Goal: Book appointment/travel/reservation

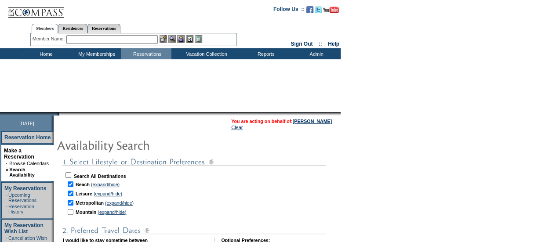
checkbox input "true"
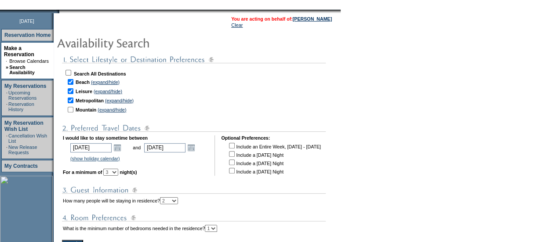
scroll to position [103, 0]
click at [111, 83] on link "(expand/hide)" at bounding box center [105, 81] width 29 height 5
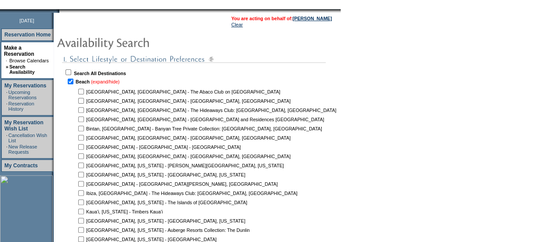
click at [111, 83] on link "(expand/hide)" at bounding box center [105, 81] width 29 height 5
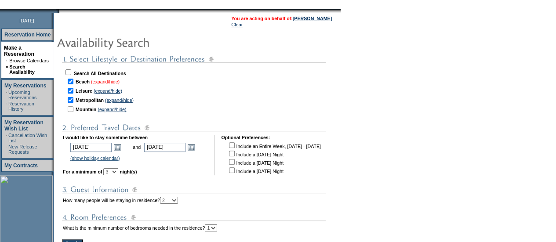
click at [111, 83] on link "(expand/hide)" at bounding box center [105, 81] width 29 height 5
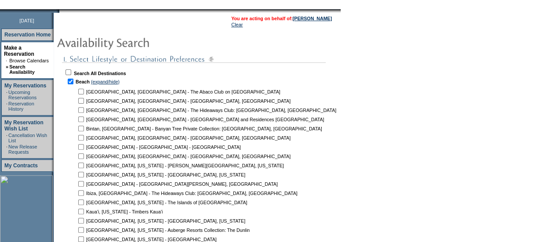
click at [84, 94] on input "checkbox" at bounding box center [81, 92] width 6 height 6
checkbox input "true"
click at [84, 121] on input "checkbox" at bounding box center [81, 119] width 6 height 6
checkbox input "true"
click at [85, 150] on td at bounding box center [80, 147] width 9 height 8
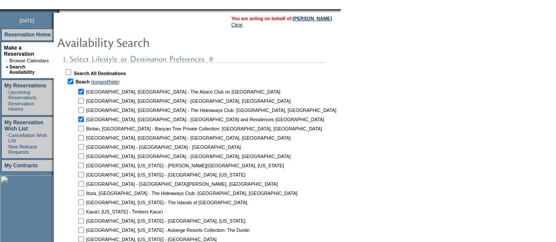
click at [84, 148] on input "checkbox" at bounding box center [81, 147] width 6 height 6
checkbox input "true"
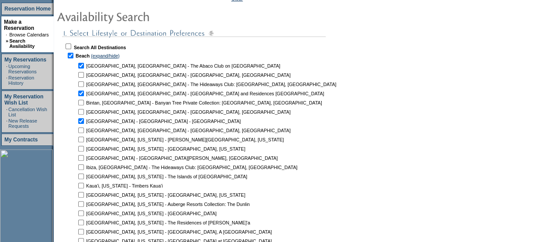
scroll to position [153, 0]
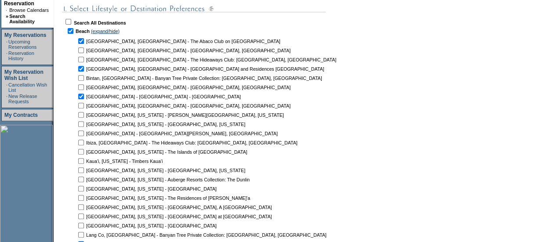
click at [84, 136] on input "checkbox" at bounding box center [81, 133] width 6 height 6
checkbox input "true"
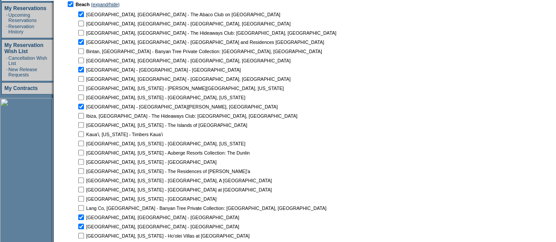
click at [85, 138] on td at bounding box center [80, 134] width 9 height 8
click at [85, 134] on td at bounding box center [80, 134] width 9 height 8
click at [84, 136] on input "checkbox" at bounding box center [81, 134] width 6 height 6
checkbox input "true"
click at [84, 163] on input "checkbox" at bounding box center [81, 162] width 6 height 6
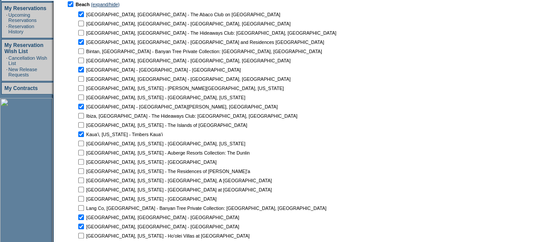
checkbox input "true"
click at [84, 172] on input "checkbox" at bounding box center [81, 171] width 6 height 6
checkbox input "true"
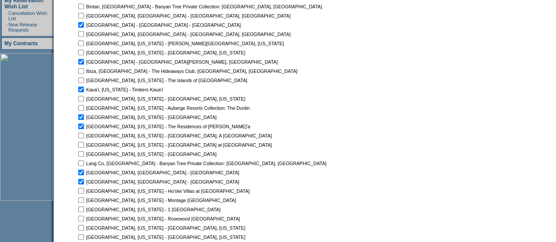
click at [85, 139] on td at bounding box center [80, 135] width 9 height 8
click at [84, 137] on input "checkbox" at bounding box center [81, 136] width 6 height 6
checkbox input "true"
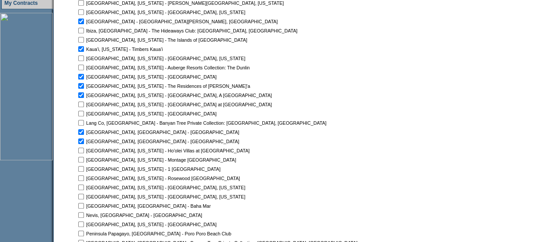
scroll to position [0, 0]
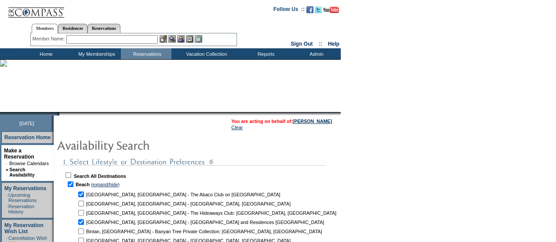
click at [108, 38] on input "text" at bounding box center [111, 39] width 91 height 9
type input "f"
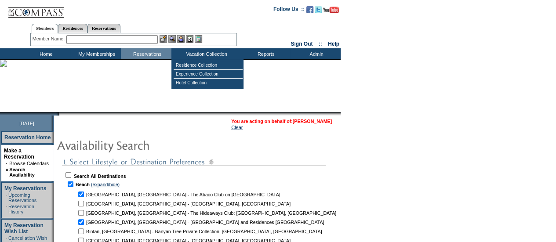
click at [311, 123] on link "[PERSON_NAME]" at bounding box center [312, 121] width 39 height 5
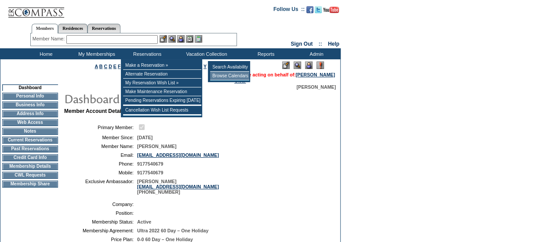
click at [226, 76] on td "Browse Calendars" at bounding box center [229, 76] width 39 height 9
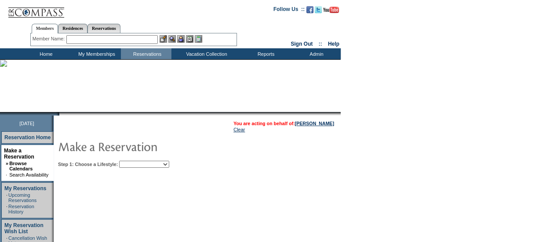
click at [153, 166] on select "Beach Leisure Metropolitan Mountain OIAL for Adventure OIAL for Couples OIAL fo…" at bounding box center [144, 164] width 50 height 7
select select "Metropolitan"
click at [134, 161] on select "Beach Leisure Metropolitan Mountain OIAL for Adventure OIAL for Couples OIAL fo…" at bounding box center [144, 164] width 50 height 7
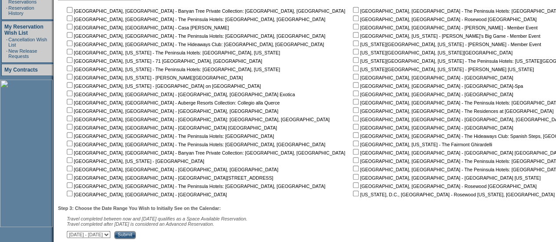
scroll to position [198, 0]
click at [353, 94] on input "checkbox" at bounding box center [356, 94] width 6 height 6
checkbox input "true"
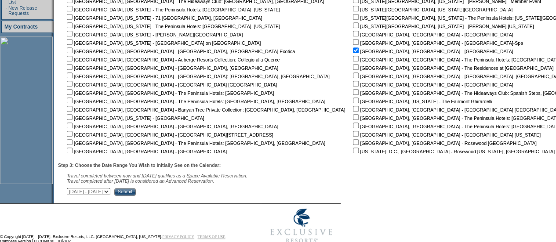
scroll to position [242, 0]
click at [136, 193] on input "Submit" at bounding box center [125, 192] width 22 height 8
